Goal: Task Accomplishment & Management: Use online tool/utility

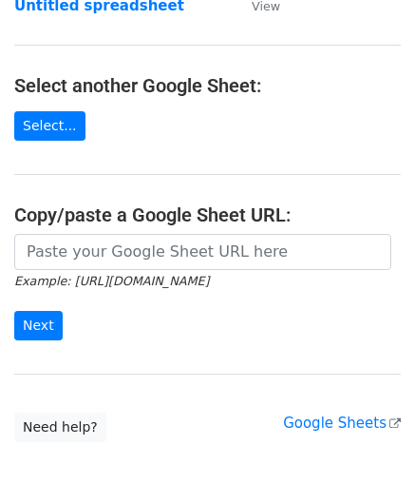
scroll to position [190, 0]
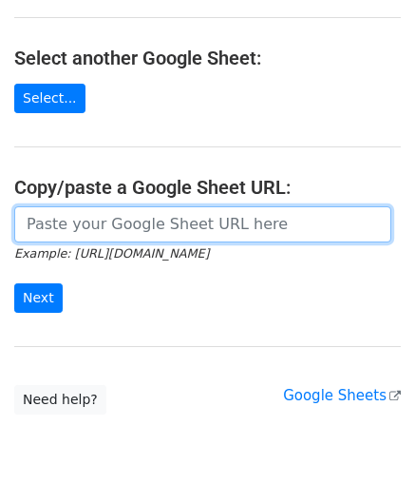
drag, startPoint x: 106, startPoint y: 223, endPoint x: 116, endPoint y: 231, distance: 12.9
click at [106, 223] on input "url" at bounding box center [202, 224] width 377 height 36
paste input "[URL][DOMAIN_NAME]"
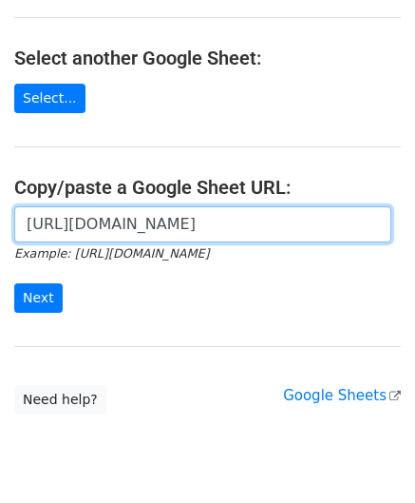
scroll to position [0, 420]
type input "[URL][DOMAIN_NAME]"
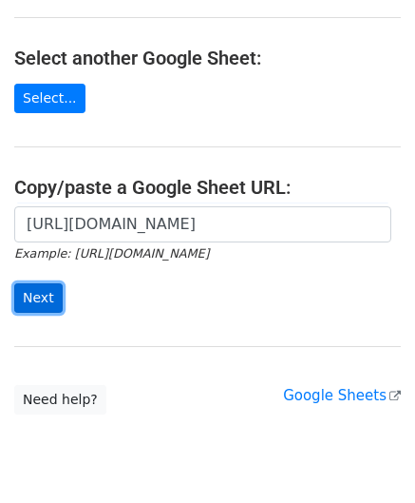
click at [48, 294] on input "Next" at bounding box center [38, 297] width 48 height 29
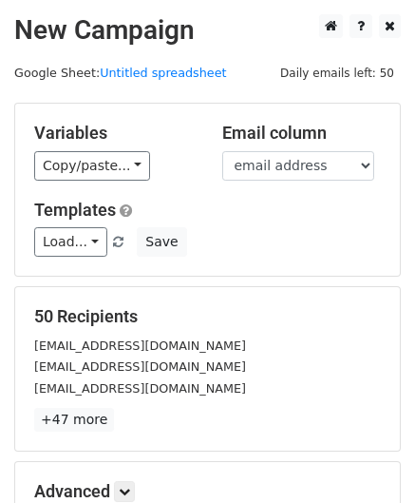
scroll to position [232, 0]
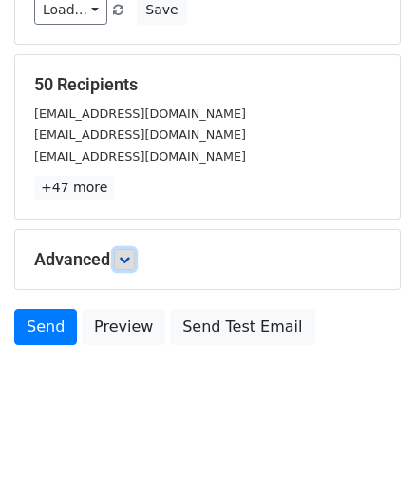
click at [130, 262] on link at bounding box center [124, 259] width 21 height 21
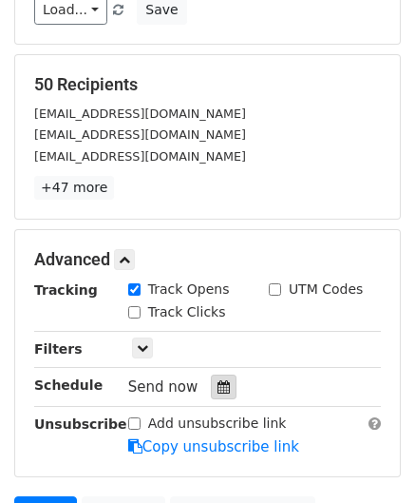
click at [218, 383] on icon at bounding box center [224, 386] width 12 height 13
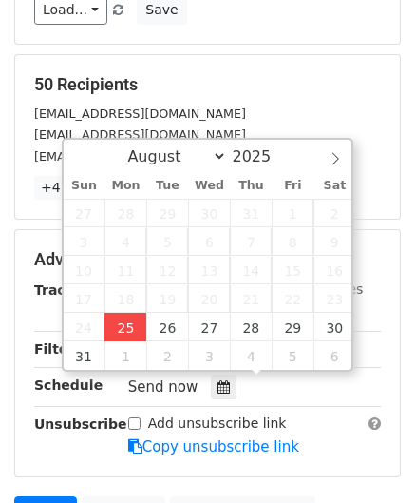
type input "2025-08-25 12:00"
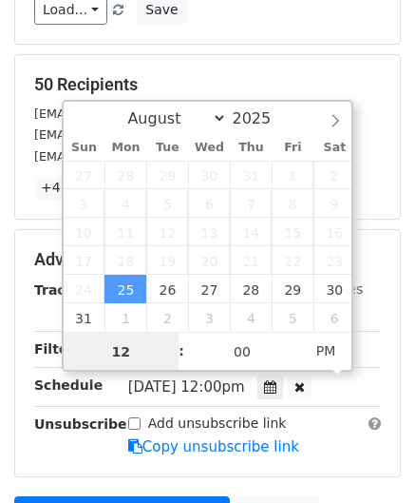
scroll to position [0, 0]
paste input "Hour"
type input "2"
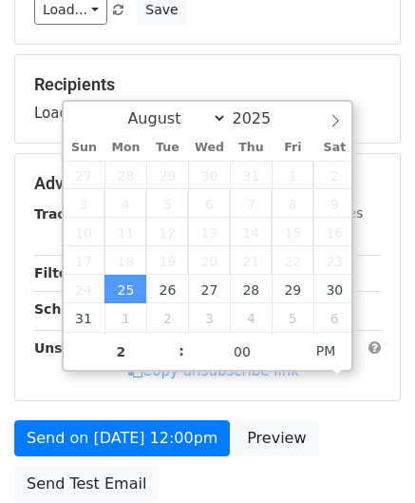
type input "2025-08-25 14:00"
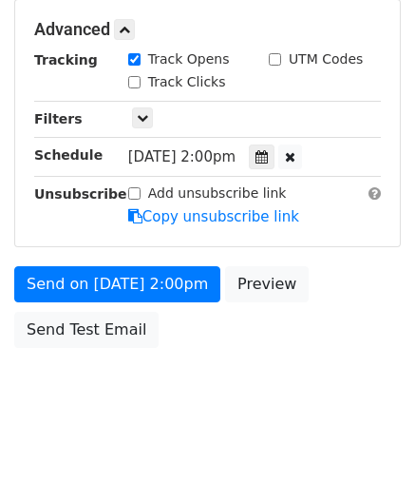
scroll to position [462, 0]
